Goal: Transaction & Acquisition: Book appointment/travel/reservation

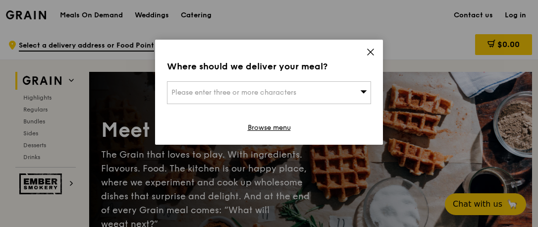
click at [371, 48] on icon at bounding box center [370, 52] width 9 height 9
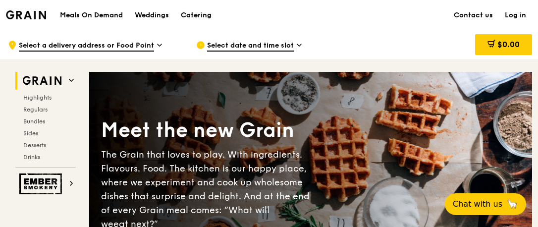
click at [194, 13] on div "Catering" at bounding box center [196, 15] width 31 height 30
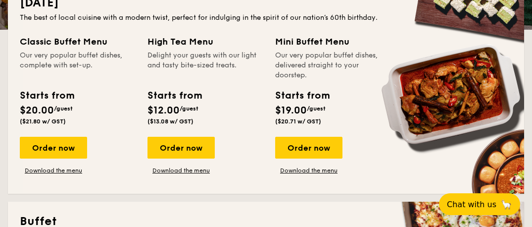
scroll to position [445, 0]
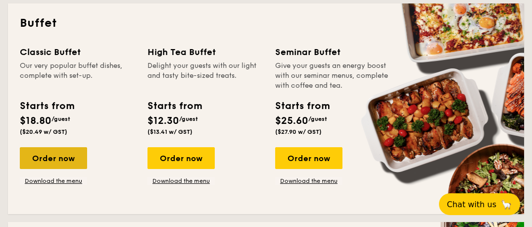
click at [66, 159] on div "Order now" at bounding box center [53, 158] width 67 height 22
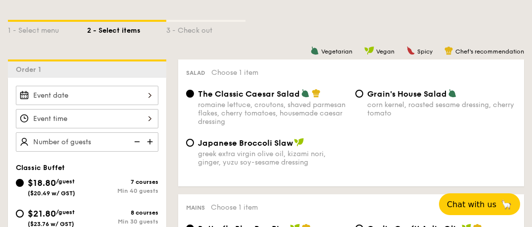
scroll to position [283, 0]
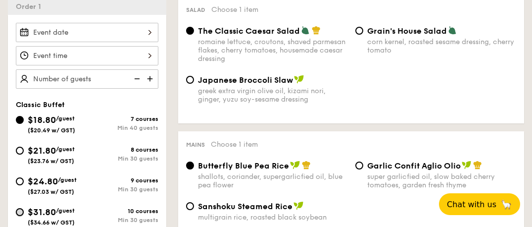
click at [20, 208] on input "$31.80 /guest ($34.66 w/ GST) 10 courses Min 30 guests" at bounding box center [20, 212] width 8 height 8
radio input "true"
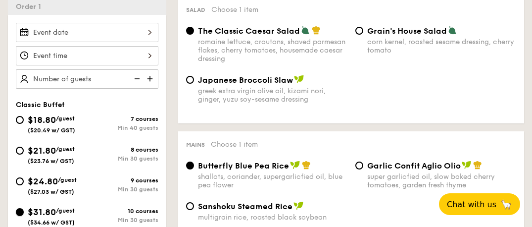
radio input "true"
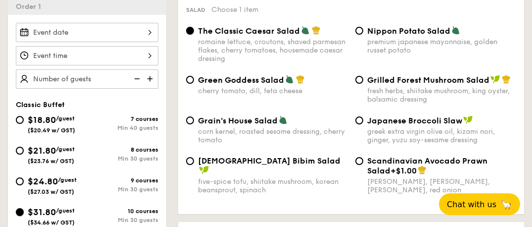
click at [19, 210] on input "$31.80 /guest ($34.66 w/ GST) 10 courses Min 30 guests" at bounding box center [20, 212] width 8 height 8
click at [357, 79] on input "Grilled Forest Mushroom Salad fresh herbs, shiitake mushroom, king oyster, bals…" at bounding box center [359, 80] width 8 height 8
radio input "true"
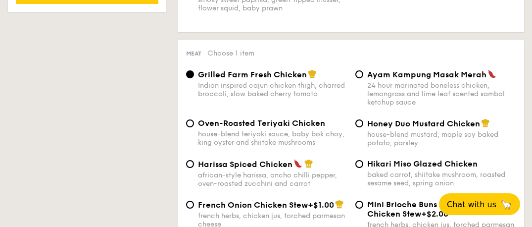
scroll to position [722, 0]
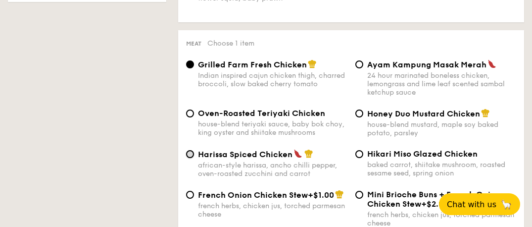
click at [190, 155] on input "Harissa Spiced Chicken african-style harissa, ancho chilli pepper, oven-roasted…" at bounding box center [190, 154] width 8 height 8
radio input "true"
click at [188, 63] on input "Grilled Farm Fresh Chicken Indian inspired cajun chicken thigh, charred broccol…" at bounding box center [190, 64] width 8 height 8
radio input "true"
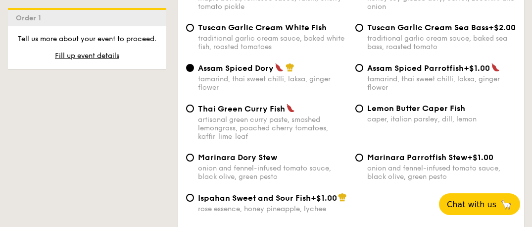
scroll to position [1015, 0]
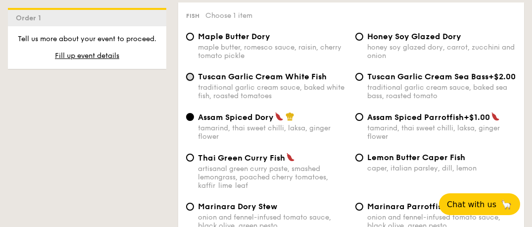
click at [187, 77] on input "Tuscan Garlic Cream White Fish traditional garlic cream sauce, baked white fish…" at bounding box center [190, 77] width 8 height 8
radio input "true"
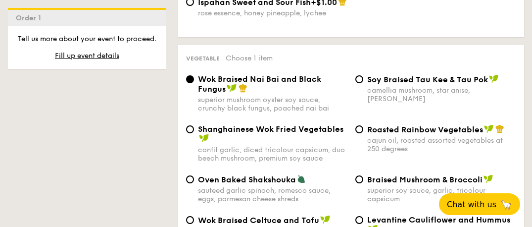
scroll to position [1309, 0]
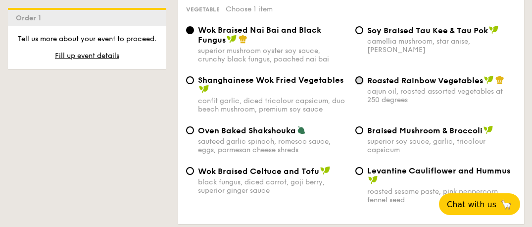
click at [358, 84] on input "Roasted Rainbow Vegetables cajun oil, roasted assorted vegetables at 250 degrees" at bounding box center [359, 80] width 8 height 8
radio input "true"
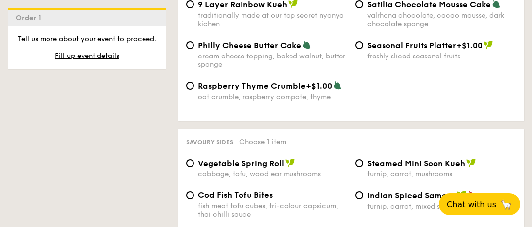
scroll to position [1749, 0]
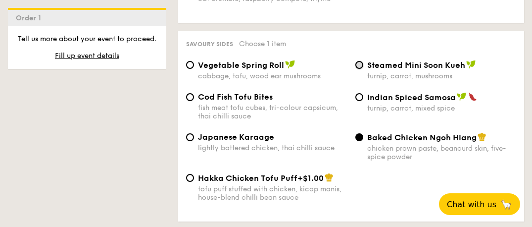
click at [360, 69] on input "Steamed Mini Soon Kueh turnip, carrot, mushrooms" at bounding box center [359, 65] width 8 height 8
radio input "true"
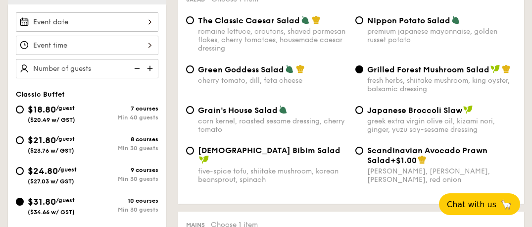
scroll to position [245, 0]
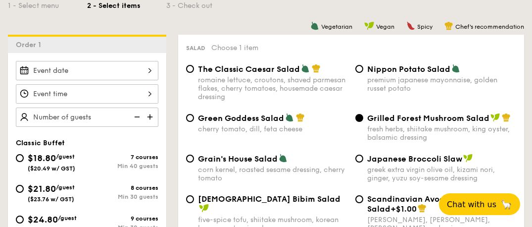
click at [149, 69] on input "Smoked Mesquite Whole Chicken brined in our in-house blend of herbs and spices,…" at bounding box center [87, 70] width 143 height 19
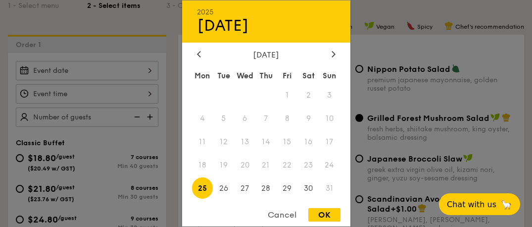
click at [149, 66] on div at bounding box center [266, 113] width 532 height 227
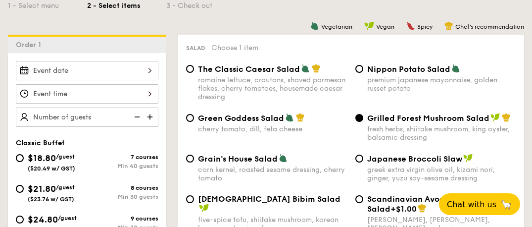
click at [149, 69] on input "Smoked Mesquite Whole Chicken brined in our in-house blend of herbs and spices,…" at bounding box center [87, 70] width 143 height 19
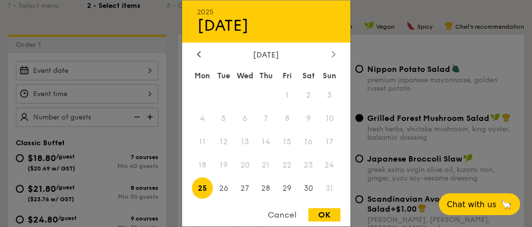
click at [333, 57] on icon at bounding box center [334, 53] width 4 height 6
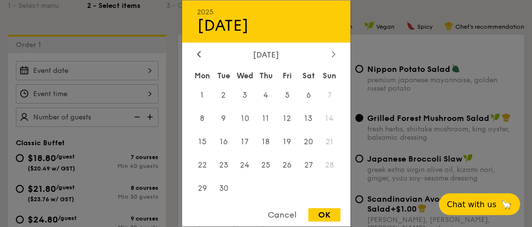
click at [333, 55] on icon at bounding box center [333, 54] width 3 height 6
click at [333, 52] on icon at bounding box center [333, 54] width 3 height 6
click at [286, 114] on span "7" at bounding box center [287, 118] width 21 height 21
click at [316, 216] on div "OK" at bounding box center [324, 214] width 32 height 13
type input "Nov 07, 2025"
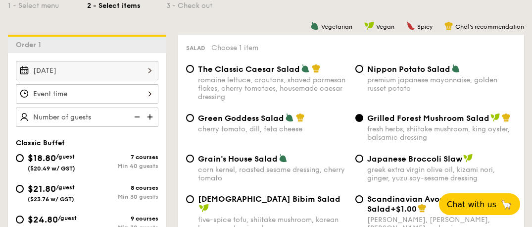
click at [149, 93] on input "Smoked Mesquite Whole Chicken brined in our in-house blend of herbs and spices,…" at bounding box center [87, 93] width 143 height 19
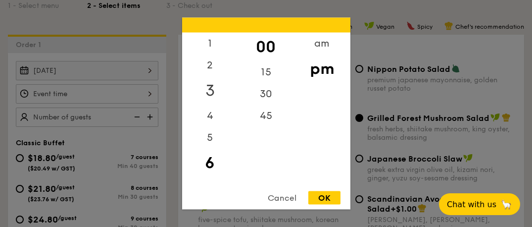
scroll to position [0, 0]
click at [214, 44] on div "12" at bounding box center [210, 47] width 56 height 29
click at [318, 198] on div "OK" at bounding box center [324, 197] width 32 height 13
type input "12:00PM"
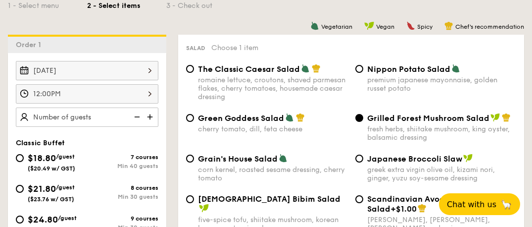
click at [150, 115] on img at bounding box center [151, 116] width 15 height 19
click at [149, 118] on img at bounding box center [151, 116] width 15 height 19
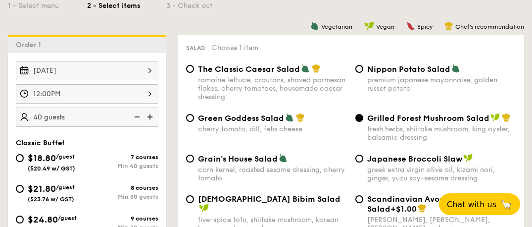
click at [149, 118] on img at bounding box center [151, 116] width 15 height 19
click at [149, 115] on img at bounding box center [151, 116] width 15 height 19
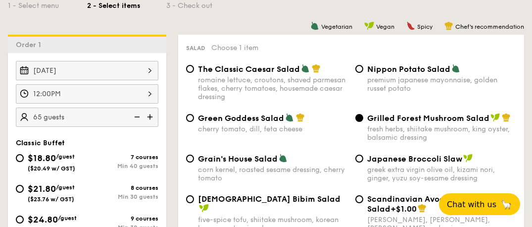
click at [149, 115] on img at bounding box center [151, 116] width 15 height 19
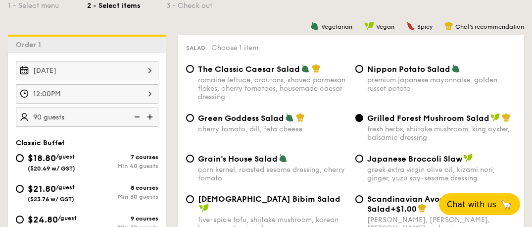
click at [149, 115] on img at bounding box center [151, 116] width 15 height 19
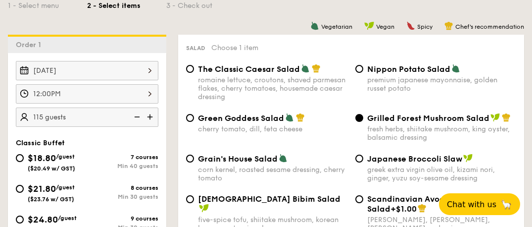
click at [149, 115] on img at bounding box center [151, 116] width 15 height 19
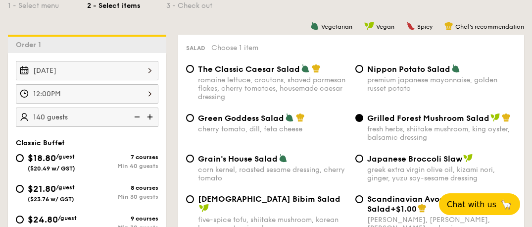
click at [149, 115] on img at bounding box center [151, 116] width 15 height 19
type input "150 guests"
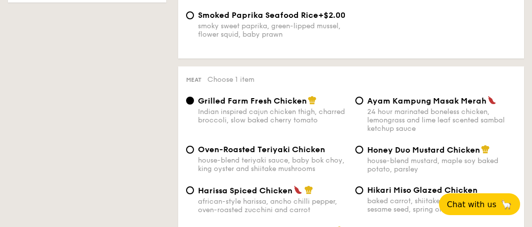
scroll to position [734, 0]
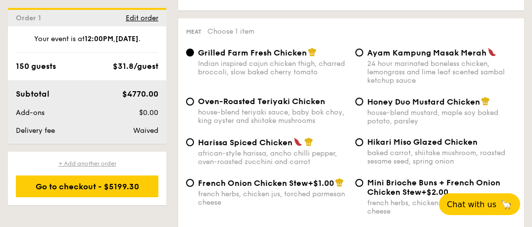
click at [105, 161] on div "+ Add another order" at bounding box center [87, 163] width 143 height 8
radio input "true"
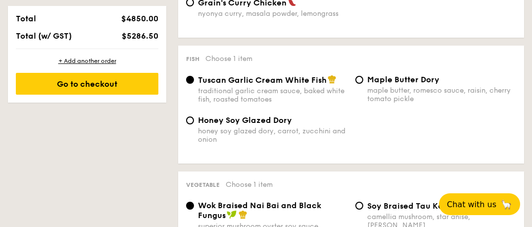
scroll to position [528, 0]
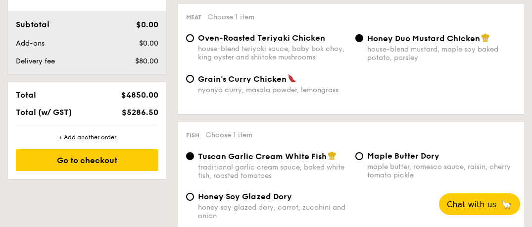
drag, startPoint x: 324, startPoint y: 157, endPoint x: 198, endPoint y: 157, distance: 125.7
click at [198, 157] on span "Tuscan Garlic Cream White Fish" at bounding box center [262, 155] width 129 height 9
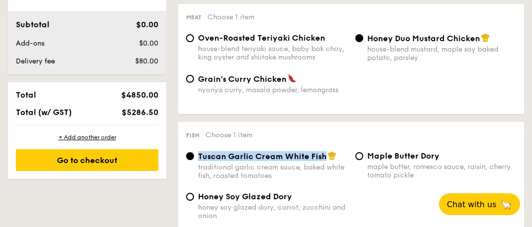
drag, startPoint x: 198, startPoint y: 157, endPoint x: 205, endPoint y: 155, distance: 7.6
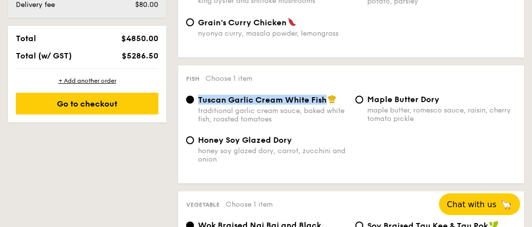
scroll to position [626, 0]
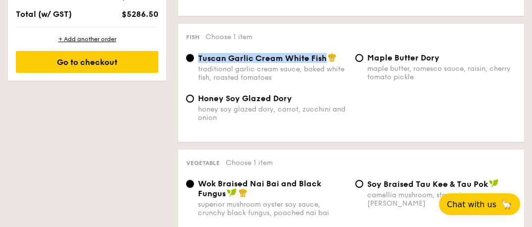
click at [276, 111] on div "honey soy glazed dory, carrot, zucchini and onion" at bounding box center [272, 113] width 149 height 17
click at [194, 102] on input "Honey Soy Glazed Dory honey soy glazed dory, carrot, zucchini and onion" at bounding box center [190, 99] width 8 height 8
radio input "true"
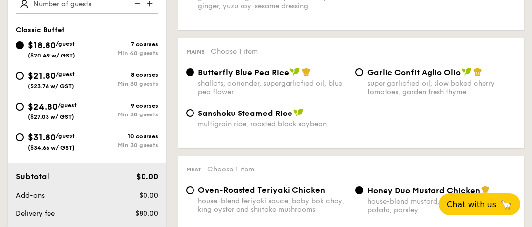
scroll to position [380, 0]
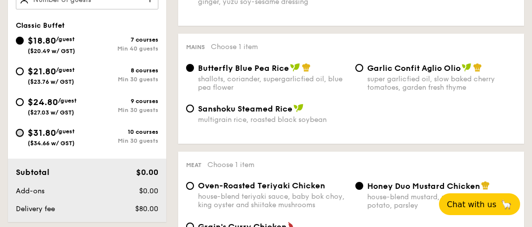
click at [20, 130] on input "$31.80 /guest ($34.66 w/ GST) 10 courses Min 30 guests" at bounding box center [20, 133] width 8 height 8
radio input "true"
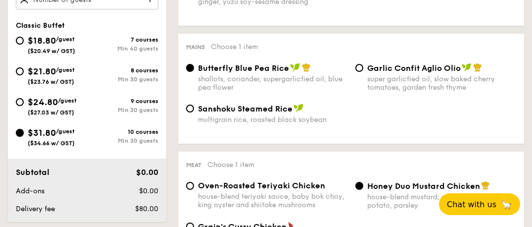
radio input "true"
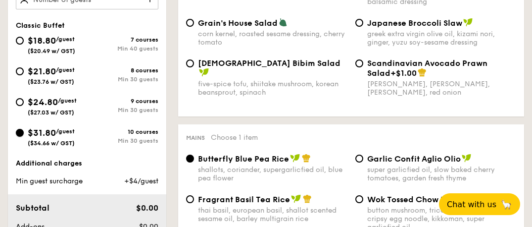
click at [22, 132] on input "$31.80 /guest ($34.66 w/ GST) 10 courses Min 30 guests" at bounding box center [20, 133] width 8 height 8
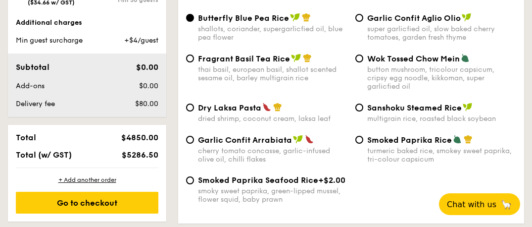
scroll to position [525, 0]
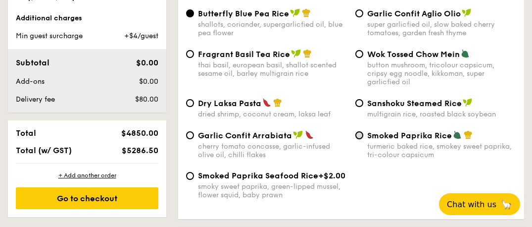
click at [358, 135] on input "Smoked Paprika Rice turmeric baked rice, smokey sweet paprika, tri-colour capsi…" at bounding box center [359, 135] width 8 height 8
radio input "true"
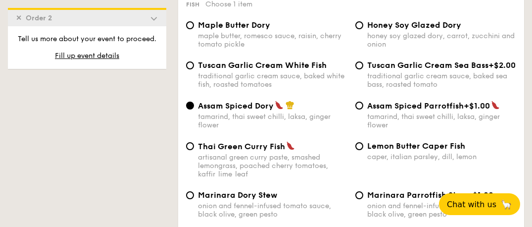
scroll to position [1015, 0]
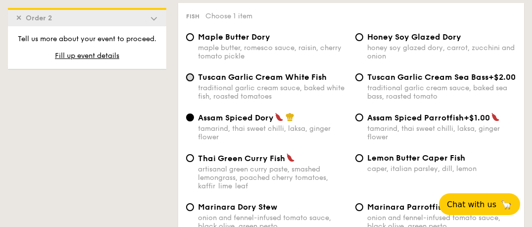
click at [190, 77] on input "Tuscan Garlic Cream White Fish traditional garlic cream sauce, baked white fish…" at bounding box center [190, 77] width 8 height 8
radio input "true"
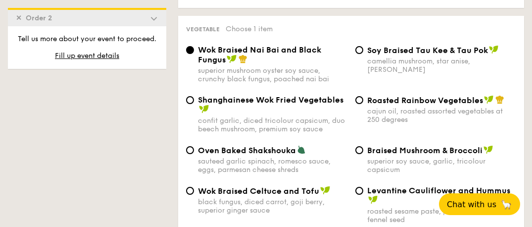
scroll to position [1308, 0]
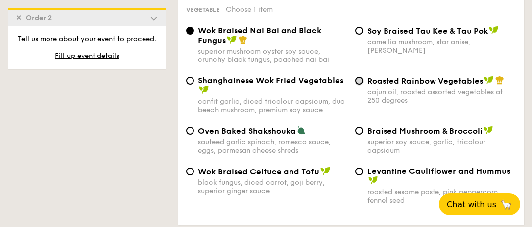
click at [361, 85] on input "Roasted Rainbow Vegetables cajun oil, roasted assorted vegetables at 250 degrees" at bounding box center [359, 81] width 8 height 8
radio input "true"
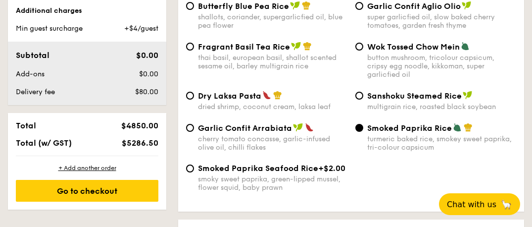
scroll to position [514, 0]
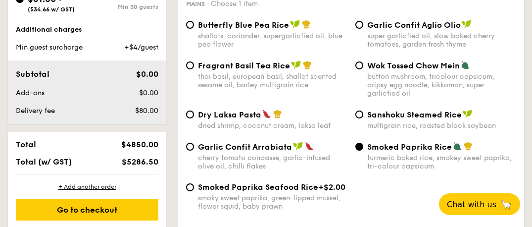
drag, startPoint x: 200, startPoint y: 113, endPoint x: 226, endPoint y: 113, distance: 25.7
click at [226, 113] on span "Dry Laksa Pasta" at bounding box center [229, 114] width 63 height 9
drag, startPoint x: 226, startPoint y: 113, endPoint x: 199, endPoint y: 116, distance: 27.4
click at [198, 116] on span "Dry Laksa Pasta" at bounding box center [229, 114] width 63 height 9
drag, startPoint x: 199, startPoint y: 116, endPoint x: 215, endPoint y: 114, distance: 16.0
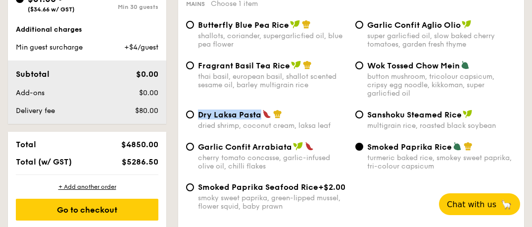
click at [306, 119] on div "Dry Laksa Pasta" at bounding box center [272, 114] width 149 height 10
click at [194, 118] on input "Dry Laksa Pasta dried shrimp, coconut cream, laksa leaf" at bounding box center [190, 114] width 8 height 8
radio input "true"
click at [289, 162] on div "cherry tomato concasse, garlic-infused olive oil, chilli flakes" at bounding box center [272, 161] width 149 height 17
click at [194, 150] on input "Garlic Confit Arrabiata cherry tomato concasse, garlic-infused olive oil, chill…" at bounding box center [190, 147] width 8 height 8
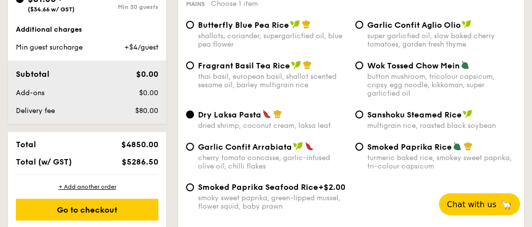
radio input "true"
drag, startPoint x: 450, startPoint y: 148, endPoint x: 369, endPoint y: 148, distance: 81.2
click at [368, 148] on span "Smoked Paprika Rice" at bounding box center [409, 146] width 85 height 9
drag, startPoint x: 369, startPoint y: 148, endPoint x: 381, endPoint y: 145, distance: 12.8
drag, startPoint x: 389, startPoint y: 182, endPoint x: 394, endPoint y: 181, distance: 5.6
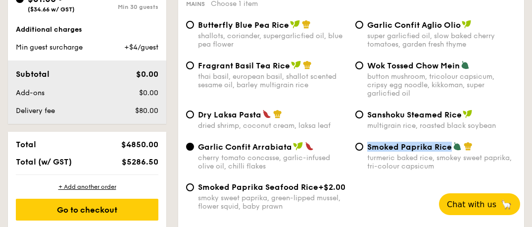
click at [393, 180] on div "Garlic Confit Arrabiata cherry tomato concasse, garlic-infused olive oil, chill…" at bounding box center [351, 162] width 338 height 41
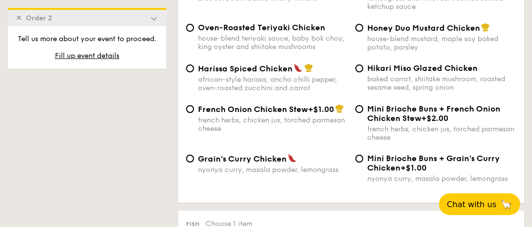
scroll to position [758, 0]
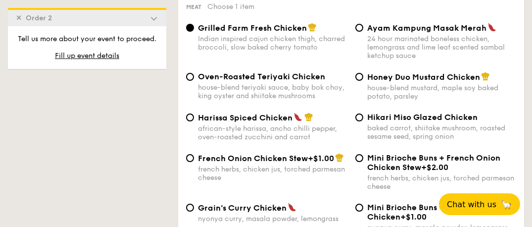
drag, startPoint x: 291, startPoint y: 117, endPoint x: 200, endPoint y: 117, distance: 91.1
click at [199, 116] on span "Harissa Spiced Chicken" at bounding box center [245, 117] width 95 height 9
drag, startPoint x: 200, startPoint y: 117, endPoint x: 205, endPoint y: 115, distance: 5.2
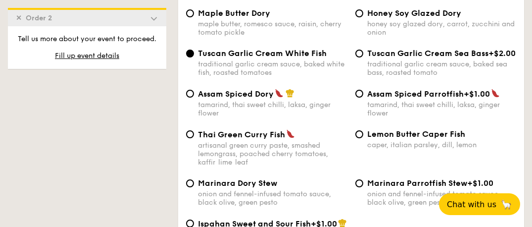
scroll to position [1052, 0]
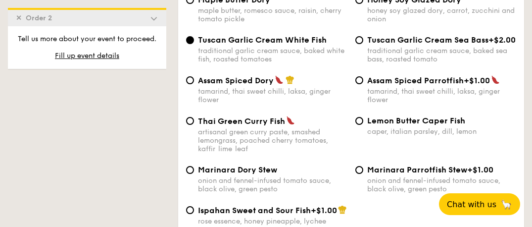
drag, startPoint x: 327, startPoint y: 42, endPoint x: 199, endPoint y: 42, distance: 127.7
click at [199, 42] on div "Tuscan Garlic Cream White Fish" at bounding box center [272, 39] width 149 height 9
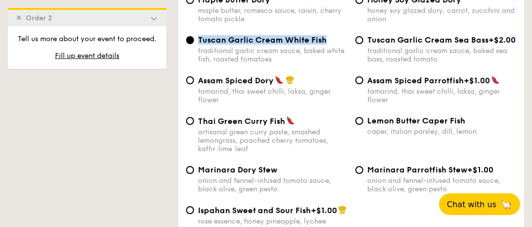
drag, startPoint x: 199, startPoint y: 42, endPoint x: 314, endPoint y: 40, distance: 114.8
click at [359, 125] on input "Lemon Butter Caper Fish caper, italian parsley, dill, lemon" at bounding box center [359, 121] width 8 height 8
radio input "true"
click at [357, 160] on div "Thai Green Curry Fish artisanal green curry paste, smashed lemongrass, poached …" at bounding box center [351, 140] width 338 height 49
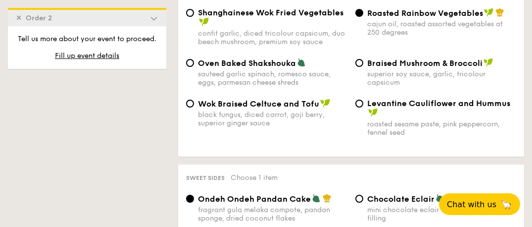
scroll to position [1394, 0]
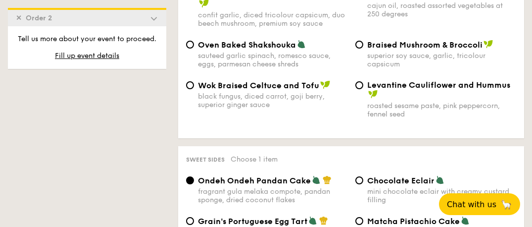
drag, startPoint x: 294, startPoint y: 64, endPoint x: 200, endPoint y: 62, distance: 94.1
click at [199, 49] on span "Oven Baked Shakshouka" at bounding box center [247, 44] width 98 height 9
drag, startPoint x: 200, startPoint y: 62, endPoint x: 205, endPoint y: 61, distance: 5.5
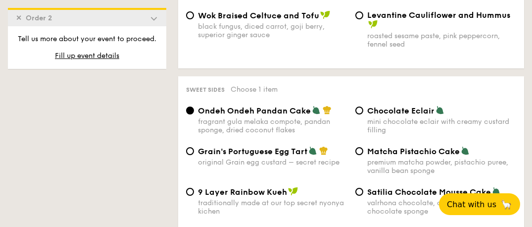
scroll to position [1443, 0]
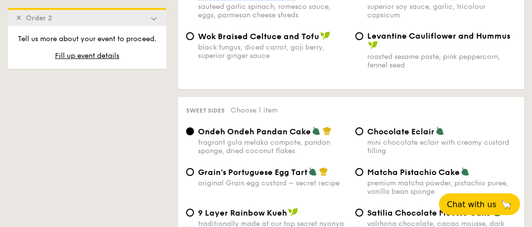
drag, startPoint x: 308, startPoint y: 154, endPoint x: 200, endPoint y: 151, distance: 107.9
click at [200, 136] on span "Ondeh Ondeh Pandan Cake" at bounding box center [254, 131] width 113 height 9
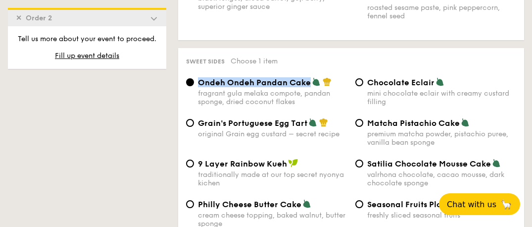
scroll to position [1541, 0]
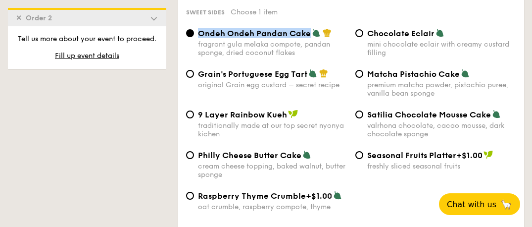
drag, startPoint x: 490, startPoint y: 134, endPoint x: 367, endPoint y: 136, distance: 122.8
click at [367, 119] on span "Satilia Chocolate Mousse Cake" at bounding box center [429, 114] width 124 height 9
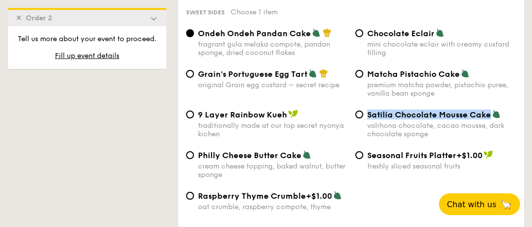
drag, startPoint x: 367, startPoint y: 136, endPoint x: 381, endPoint y: 133, distance: 13.6
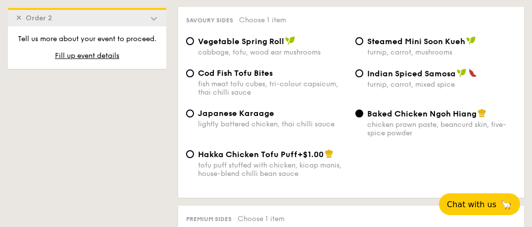
scroll to position [1786, 0]
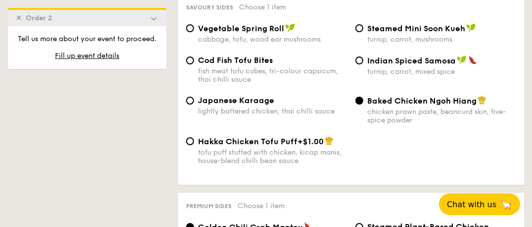
drag, startPoint x: 368, startPoint y: 46, endPoint x: 462, endPoint y: 46, distance: 94.0
click at [462, 33] on span "Steamed Mini Soon Kueh" at bounding box center [416, 28] width 98 height 9
drag, startPoint x: 462, startPoint y: 46, endPoint x: 439, endPoint y: 46, distance: 23.3
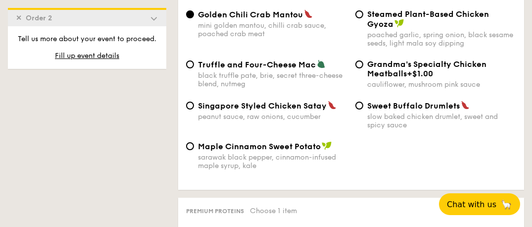
scroll to position [1981, 0]
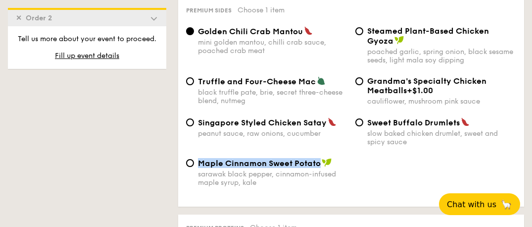
drag, startPoint x: 320, startPoint y: 184, endPoint x: 199, endPoint y: 182, distance: 120.3
click at [200, 168] on div "Maple Cinnamon Sweet Potato" at bounding box center [272, 163] width 149 height 10
drag, startPoint x: 201, startPoint y: 181, endPoint x: 210, endPoint y: 181, distance: 9.4
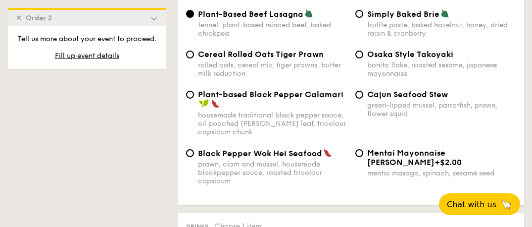
scroll to position [2226, 0]
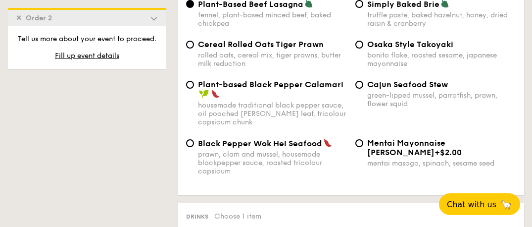
drag, startPoint x: 413, startPoint y: 83, endPoint x: 392, endPoint y: 78, distance: 21.9
click at [391, 68] on div "bonito flake, roasted sesame, japanese mayonnaise" at bounding box center [441, 59] width 149 height 17
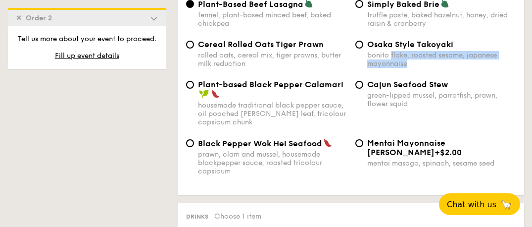
drag, startPoint x: 392, startPoint y: 78, endPoint x: 466, endPoint y: 62, distance: 76.4
click at [466, 49] on div "Osaka Style Takoyaki" at bounding box center [441, 44] width 149 height 9
click at [363, 49] on input "Osaka Style Takoyaki bonito flake, roasted sesame, japanese mayonnaise" at bounding box center [359, 45] width 8 height 8
radio input "true"
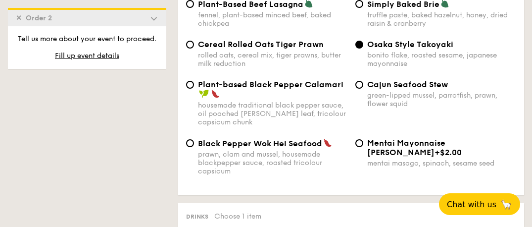
drag, startPoint x: 457, startPoint y: 62, endPoint x: 369, endPoint y: 63, distance: 87.6
click at [369, 49] on div "Osaka Style Takoyaki" at bounding box center [441, 44] width 149 height 9
drag, startPoint x: 369, startPoint y: 63, endPoint x: 445, endPoint y: 64, distance: 75.7
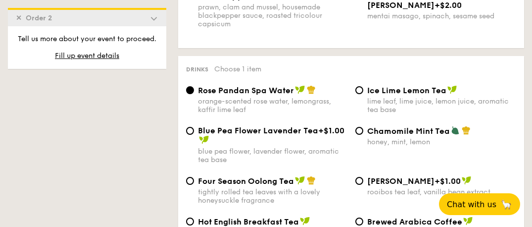
drag, startPoint x: 294, startPoint y: 111, endPoint x: 200, endPoint y: 112, distance: 93.6
click at [199, 95] on div "Rose Pandan Spa Water" at bounding box center [272, 90] width 149 height 10
drag, startPoint x: 200, startPoint y: 112, endPoint x: 204, endPoint y: 109, distance: 5.6
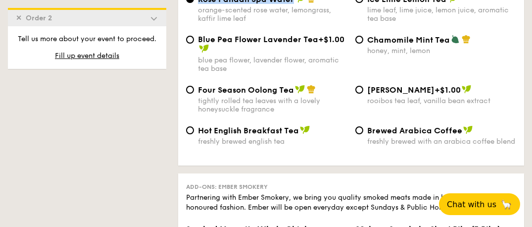
scroll to position [2470, 0]
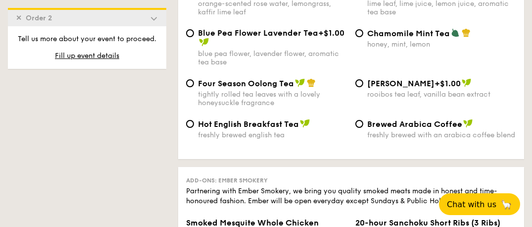
drag, startPoint x: 448, startPoint y: 53, endPoint x: 368, endPoint y: 53, distance: 79.7
click at [368, 38] on span "Chamomile Mint Tea" at bounding box center [408, 33] width 83 height 9
drag, startPoint x: 368, startPoint y: 53, endPoint x: 315, endPoint y: 64, distance: 54.5
click at [314, 48] on div "Blue Pea Flower Lavender Tea +$1.00" at bounding box center [272, 37] width 149 height 19
click at [194, 37] on input "Blue Pea Flower Lavender Tea +$1.00 blue pea flower, lavender flower, aromatic …" at bounding box center [190, 33] width 8 height 8
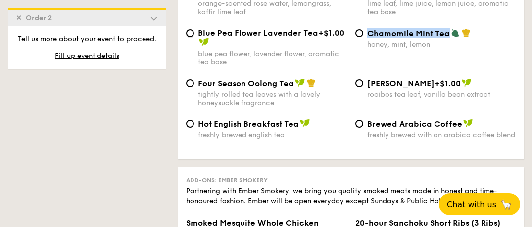
radio input "true"
drag, startPoint x: 316, startPoint y: 52, endPoint x: 199, endPoint y: 51, distance: 116.8
click at [199, 48] on div "Blue Pea Flower Lavender Tea +$1.00" at bounding box center [272, 37] width 149 height 19
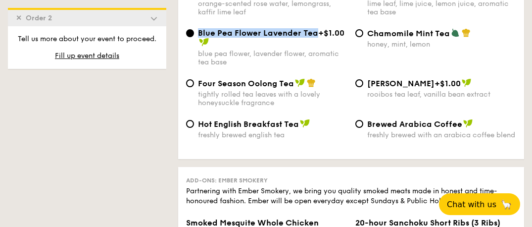
drag, startPoint x: 199, startPoint y: 51, endPoint x: 295, endPoint y: 52, distance: 96.0
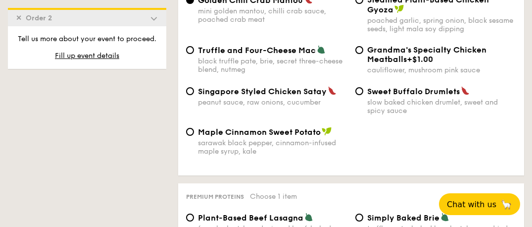
scroll to position [1981, 0]
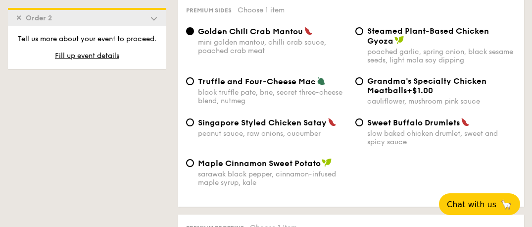
drag, startPoint x: 405, startPoint y: 111, endPoint x: 368, endPoint y: 100, distance: 39.2
click at [367, 95] on span "Grandma's Specialty Chicken Meatballs" at bounding box center [426, 85] width 119 height 19
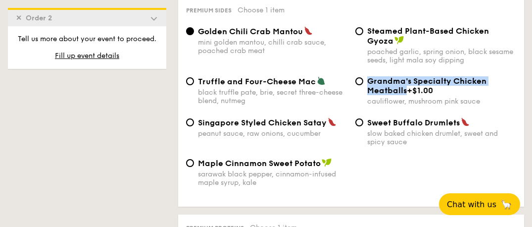
drag, startPoint x: 368, startPoint y: 100, endPoint x: 378, endPoint y: 100, distance: 9.9
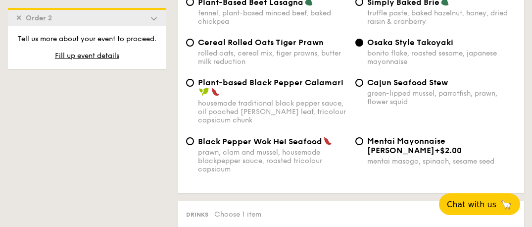
scroll to position [2275, 0]
